Goal: Information Seeking & Learning: Find specific fact

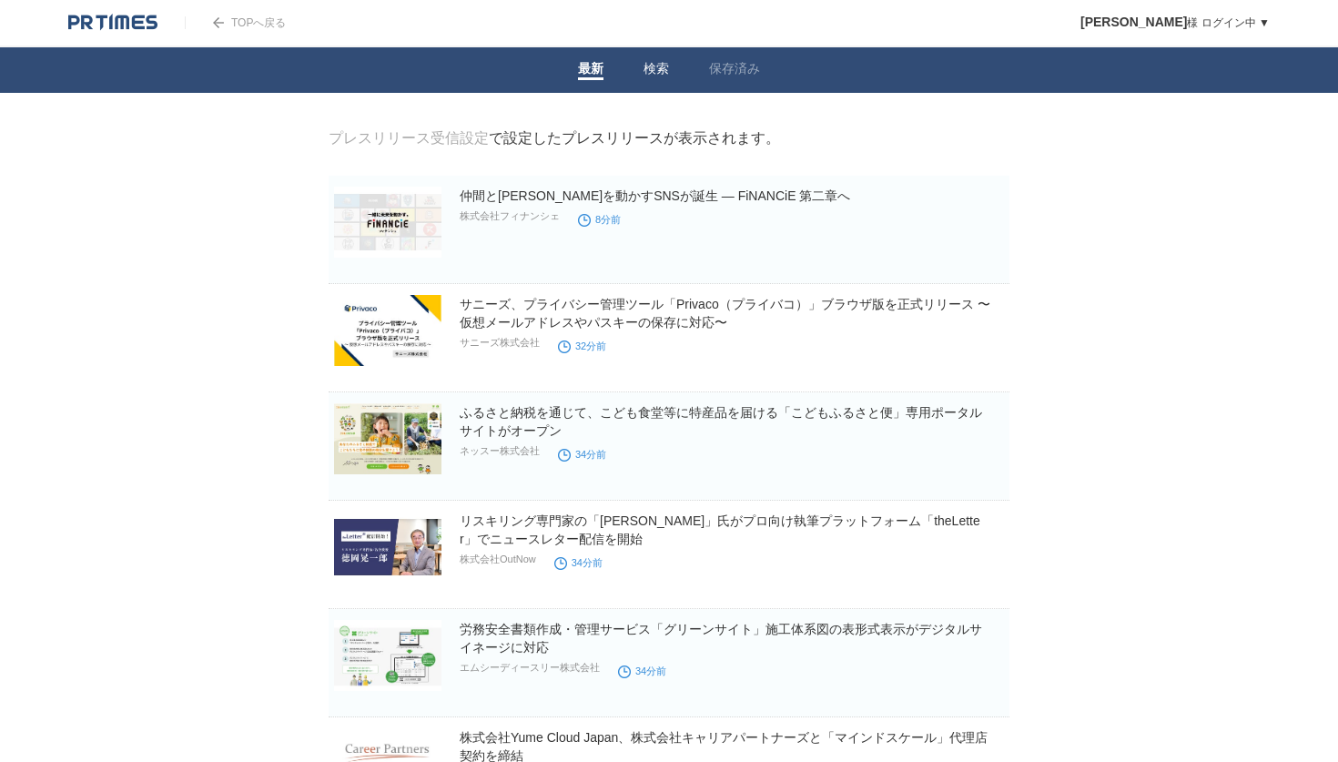
click at [658, 67] on link "検索" at bounding box center [655, 70] width 25 height 19
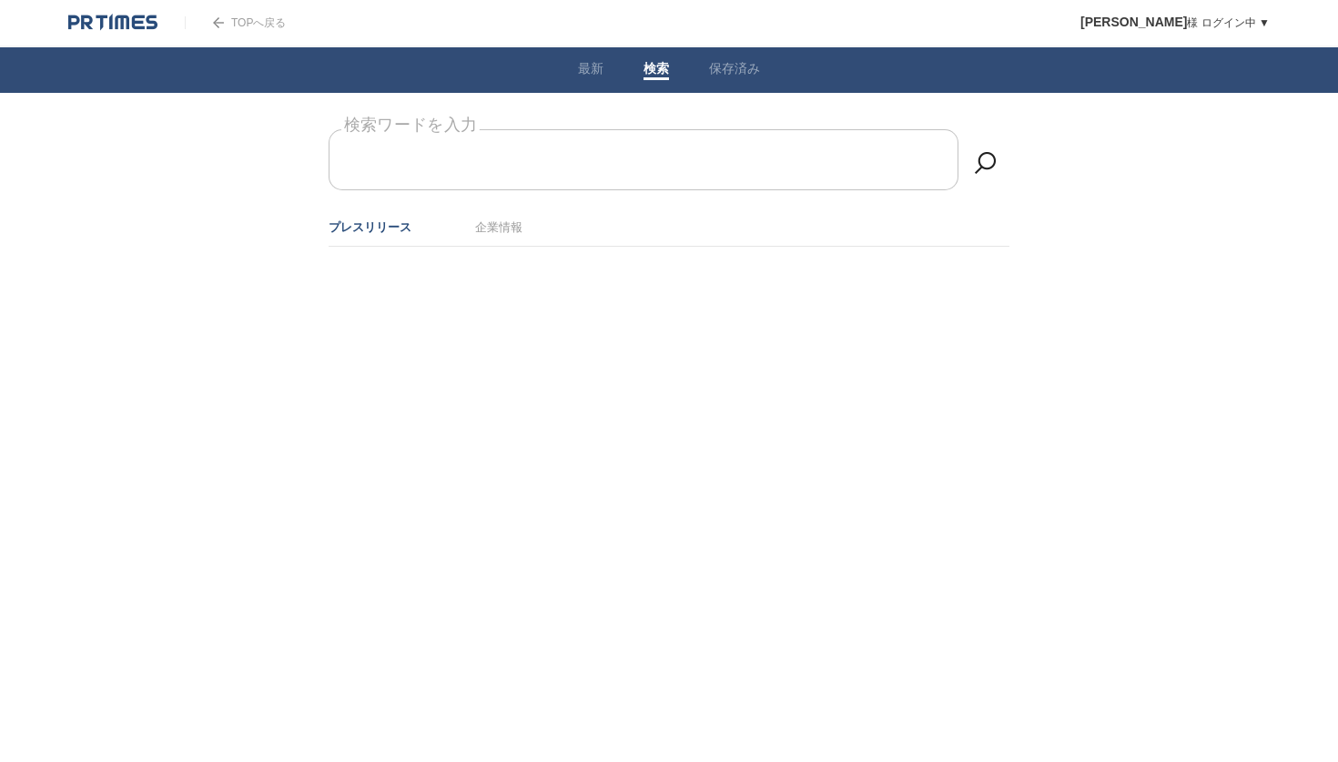
click at [612, 150] on input "検索ワードを入力" at bounding box center [644, 159] width 630 height 61
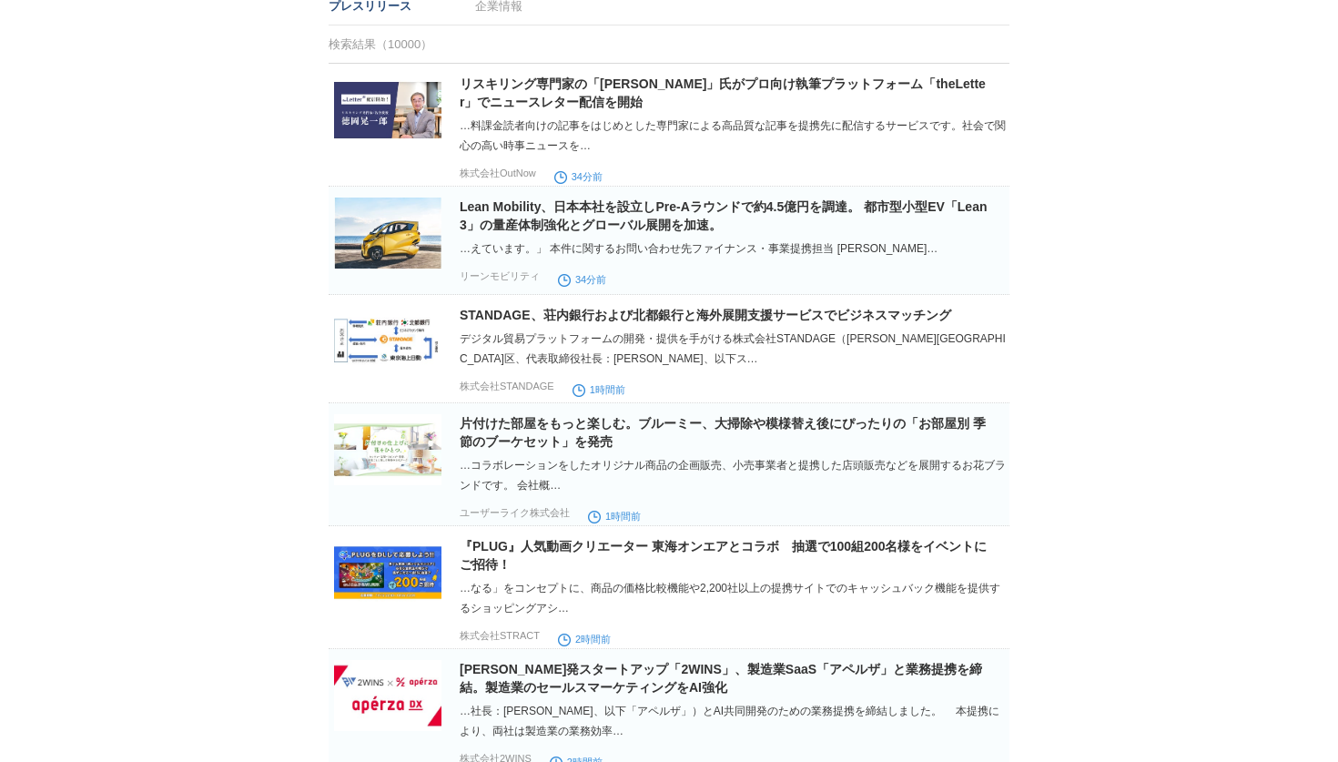
scroll to position [223, 0]
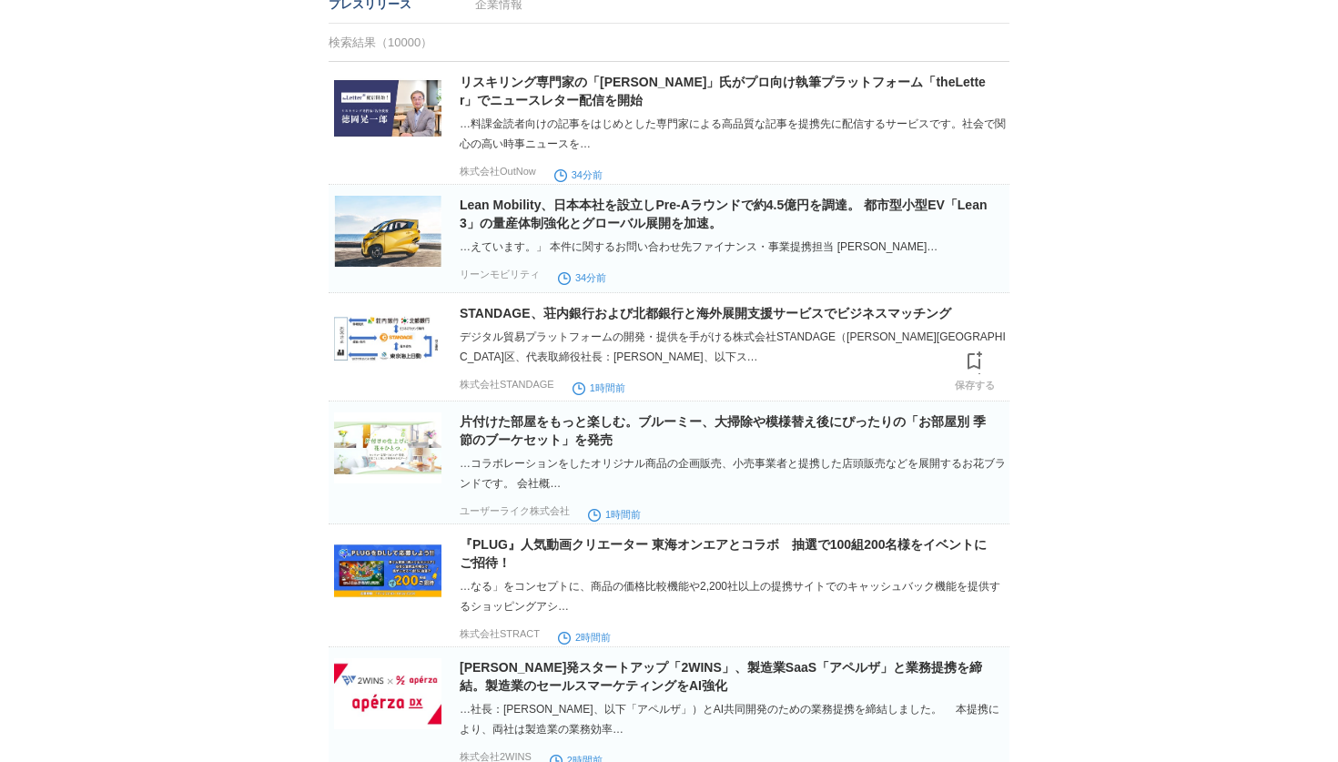
type input "提携"
click at [389, 329] on img at bounding box center [387, 339] width 107 height 71
